Goal: Task Accomplishment & Management: Manage account settings

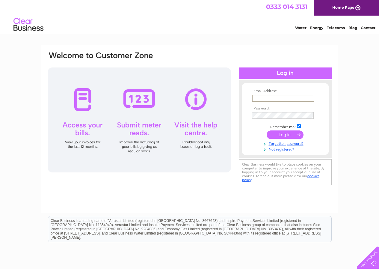
click at [277, 99] on input "text" at bounding box center [283, 98] width 62 height 7
type input "[EMAIL_ADDRESS][DOMAIN_NAME]"
click at [292, 134] on input "submit" at bounding box center [284, 134] width 37 height 8
click at [286, 134] on input "submit" at bounding box center [284, 134] width 37 height 8
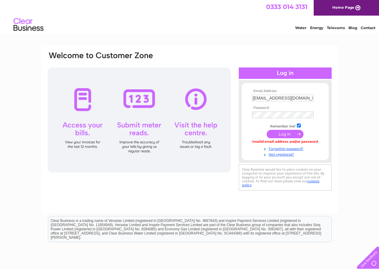
click at [308, 96] on input "[EMAIL_ADDRESS][DOMAIN_NAME]" at bounding box center [283, 98] width 62 height 7
click at [299, 148] on link "Forgotten password?" at bounding box center [286, 148] width 68 height 6
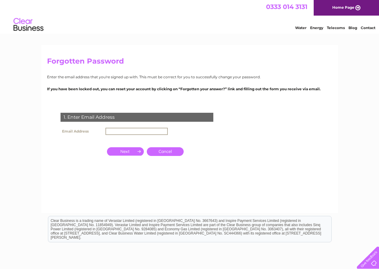
click at [157, 130] on input "text" at bounding box center [136, 131] width 62 height 7
type input "[EMAIL_ADDRESS][DOMAIN_NAME]"
click at [116, 151] on input "button" at bounding box center [125, 150] width 37 height 8
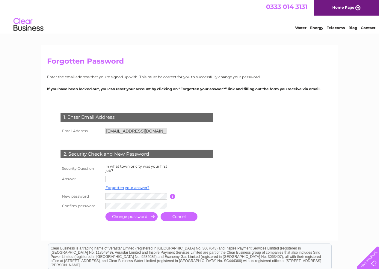
click at [138, 180] on input "text" at bounding box center [136, 178] width 62 height 7
click at [138, 209] on td at bounding box center [163, 206] width 119 height 10
click at [139, 220] on input "submit" at bounding box center [131, 216] width 52 height 9
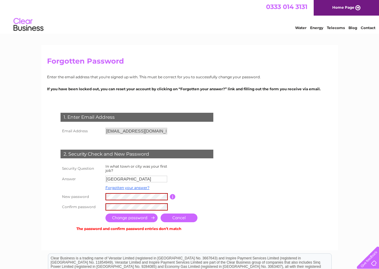
click at [82, 200] on tr "New password Password must be at least 6 characters long" at bounding box center [144, 196] width 170 height 10
click at [105, 213] on input "submit" at bounding box center [131, 217] width 52 height 9
click at [71, 187] on tbody "Security Question In what town or city was your first job? Answer [GEOGRAPHIC_D…" at bounding box center [144, 187] width 170 height 49
click at [105, 213] on input "submit" at bounding box center [131, 217] width 52 height 9
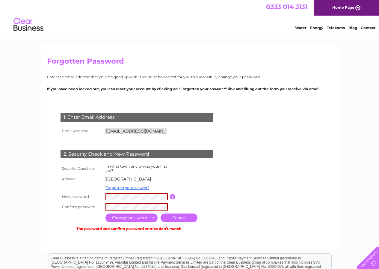
click at [120, 217] on input "submit" at bounding box center [131, 217] width 52 height 9
click at [60, 199] on tr "New password Password must be at least 6 characters long" at bounding box center [144, 196] width 170 height 10
click at [105, 213] on input "submit" at bounding box center [131, 217] width 52 height 9
click at [129, 216] on input "submit" at bounding box center [131, 217] width 52 height 9
click at [131, 217] on input "submit" at bounding box center [131, 217] width 52 height 9
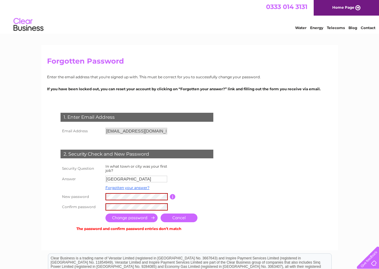
click at [145, 181] on input "[GEOGRAPHIC_DATA]" at bounding box center [136, 178] width 62 height 7
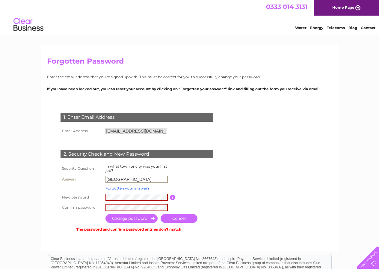
drag, startPoint x: 74, startPoint y: 181, endPoint x: 67, endPoint y: 180, distance: 6.9
click at [67, 180] on tr "Answer [GEOGRAPHIC_DATA]" at bounding box center [144, 179] width 170 height 10
type input "default"
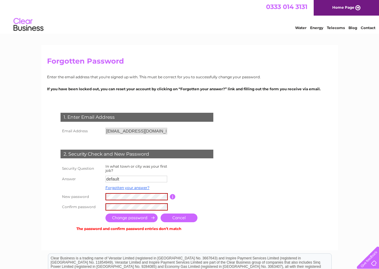
click at [135, 217] on input "submit" at bounding box center [131, 217] width 52 height 9
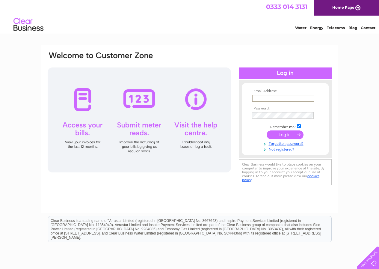
click at [293, 99] on input "text" at bounding box center [283, 98] width 62 height 7
click at [352, 81] on div "Email Address: Password:" at bounding box center [189, 180] width 379 height 270
